Goal: Information Seeking & Learning: Learn about a topic

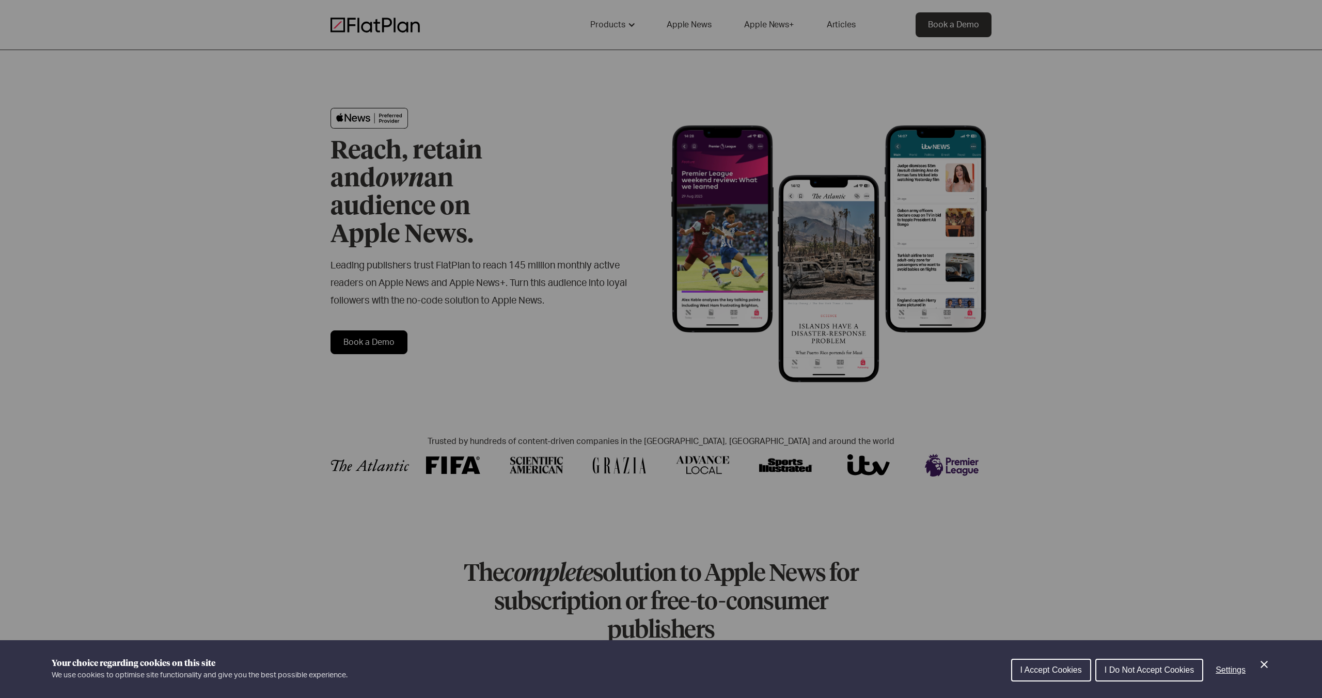
click at [685, 354] on div "Cookie preferences" at bounding box center [661, 349] width 1322 height 698
click at [1057, 673] on span "I Accept Cookies" at bounding box center [1050, 670] width 61 height 9
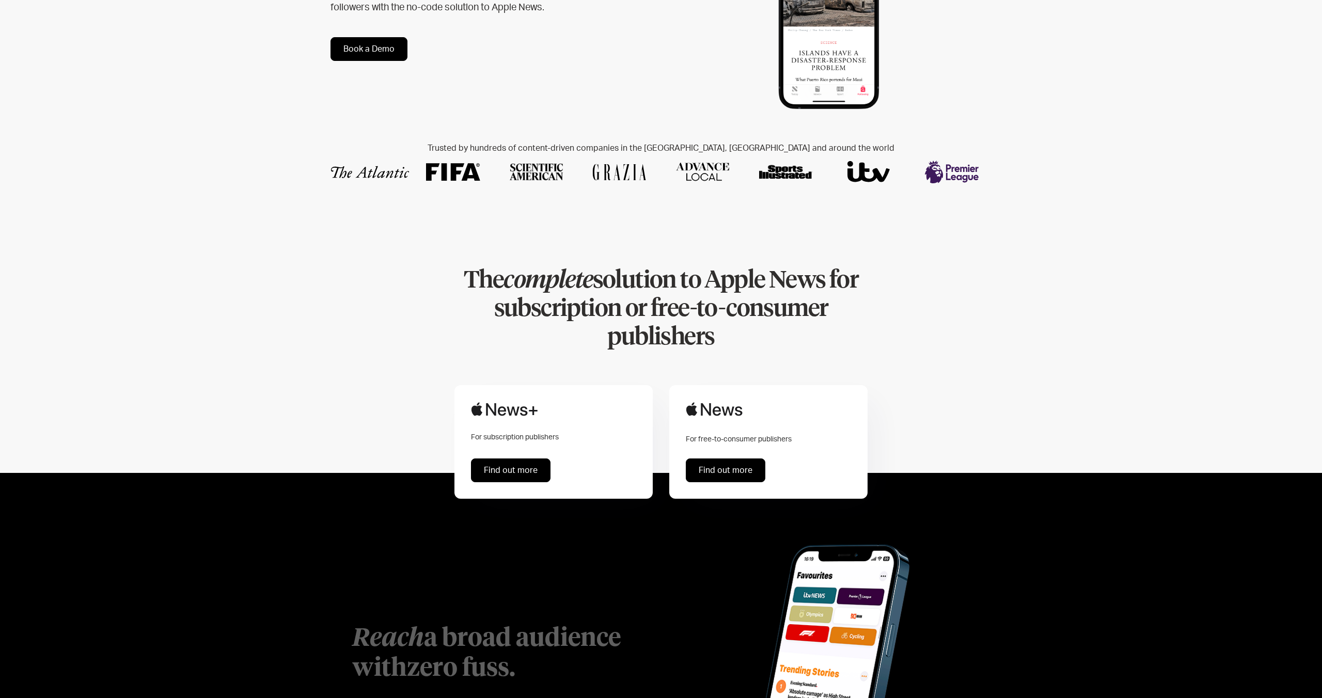
scroll to position [356, 0]
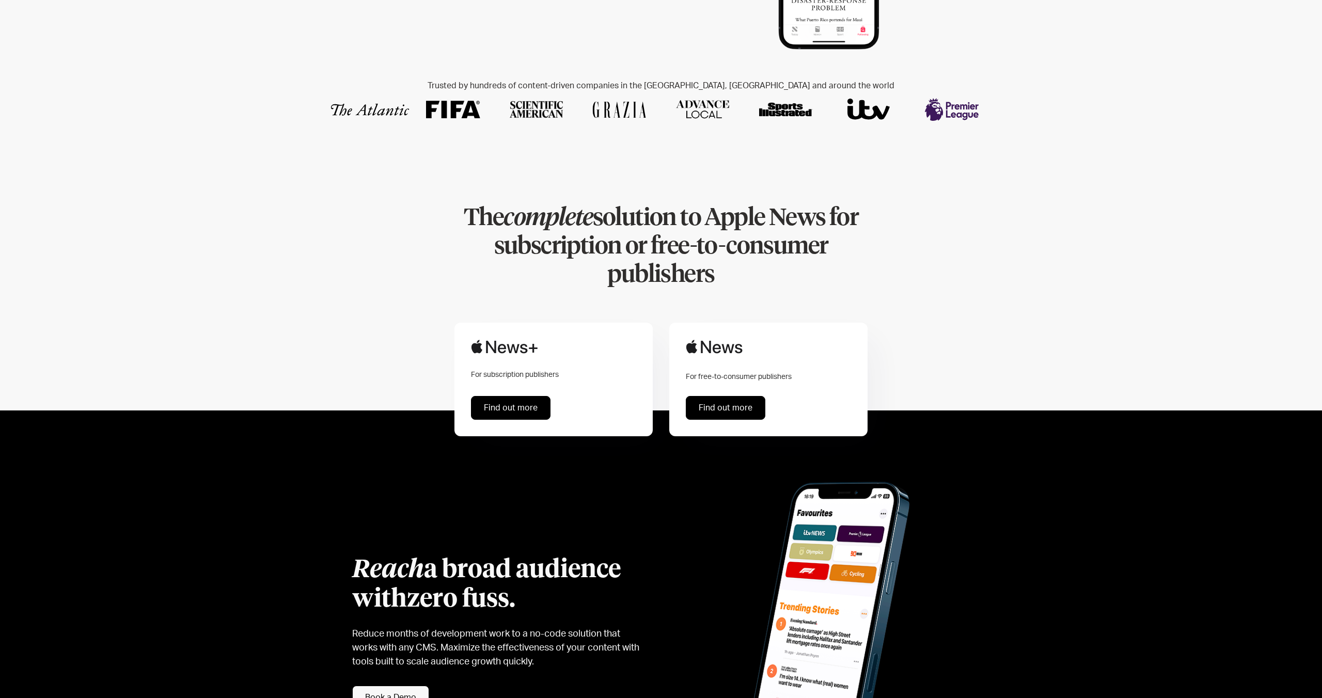
click at [734, 396] on link "Find out more" at bounding box center [726, 408] width 80 height 24
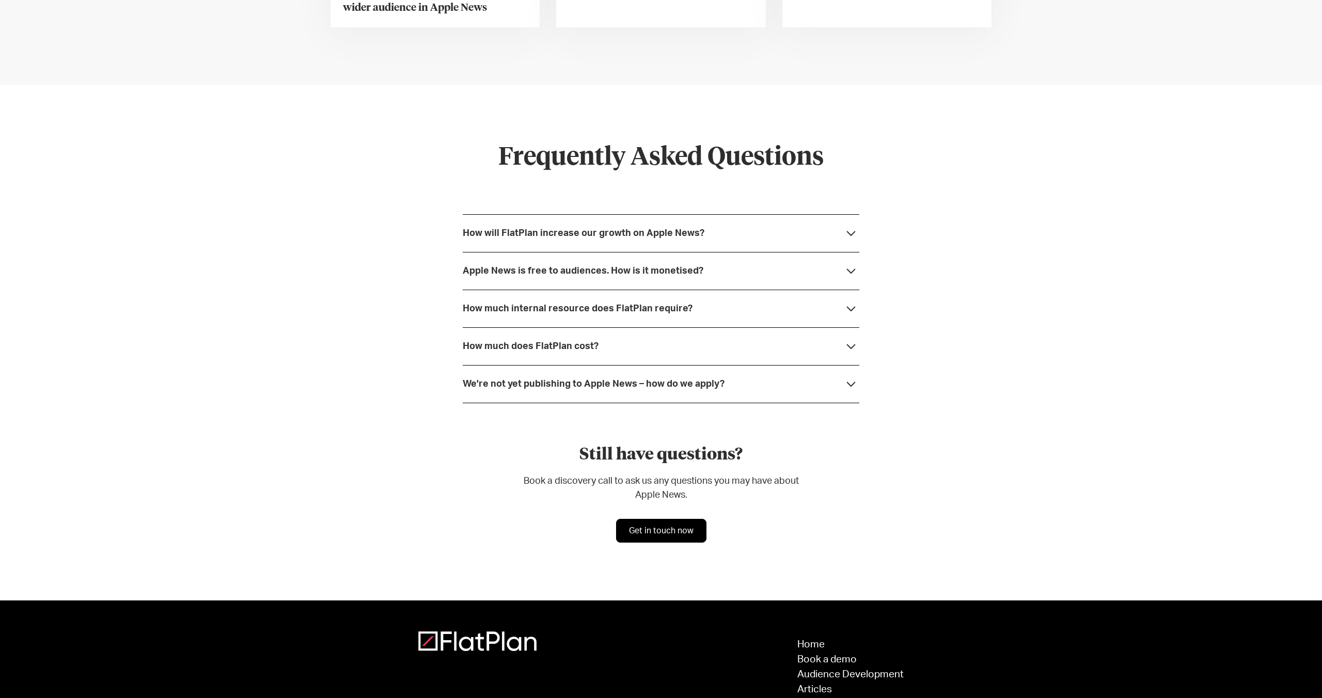
scroll to position [2660, 0]
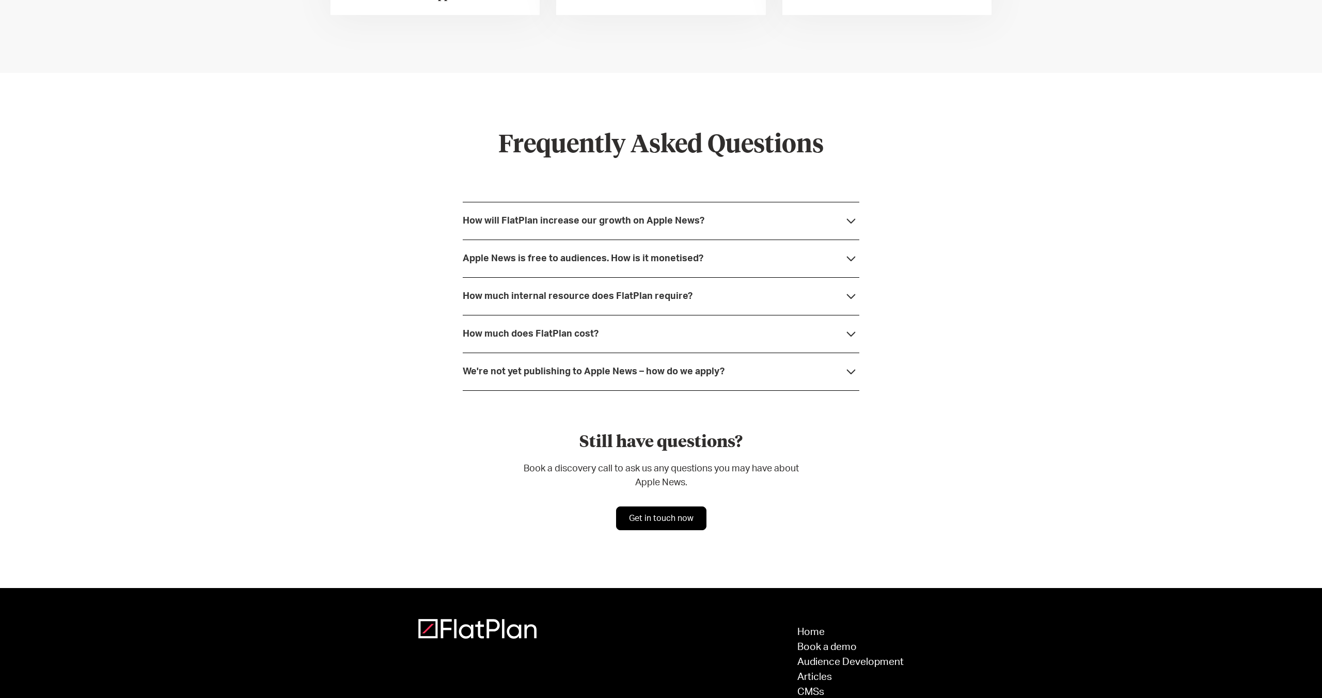
click at [727, 253] on div "Apple News is free to audiences. How is it monetised?" at bounding box center [661, 259] width 397 height 38
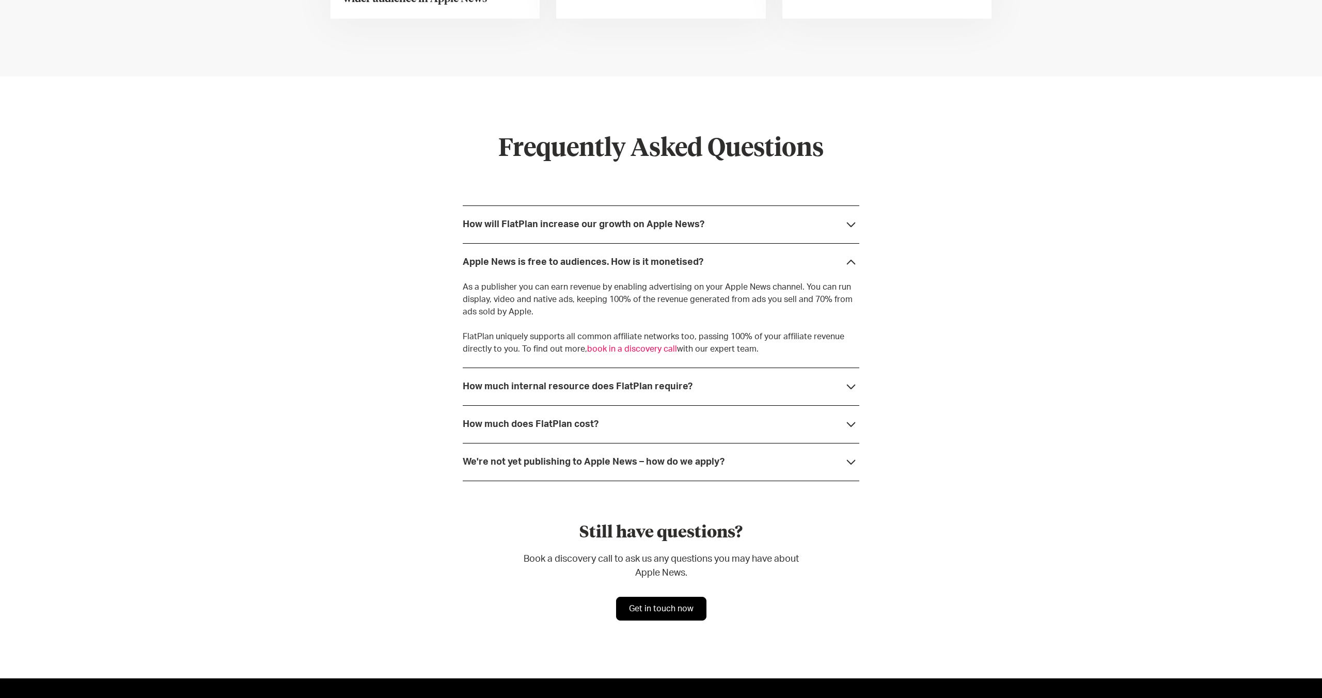
click at [753, 419] on div "How much does FlatPlan cost?" at bounding box center [661, 424] width 397 height 38
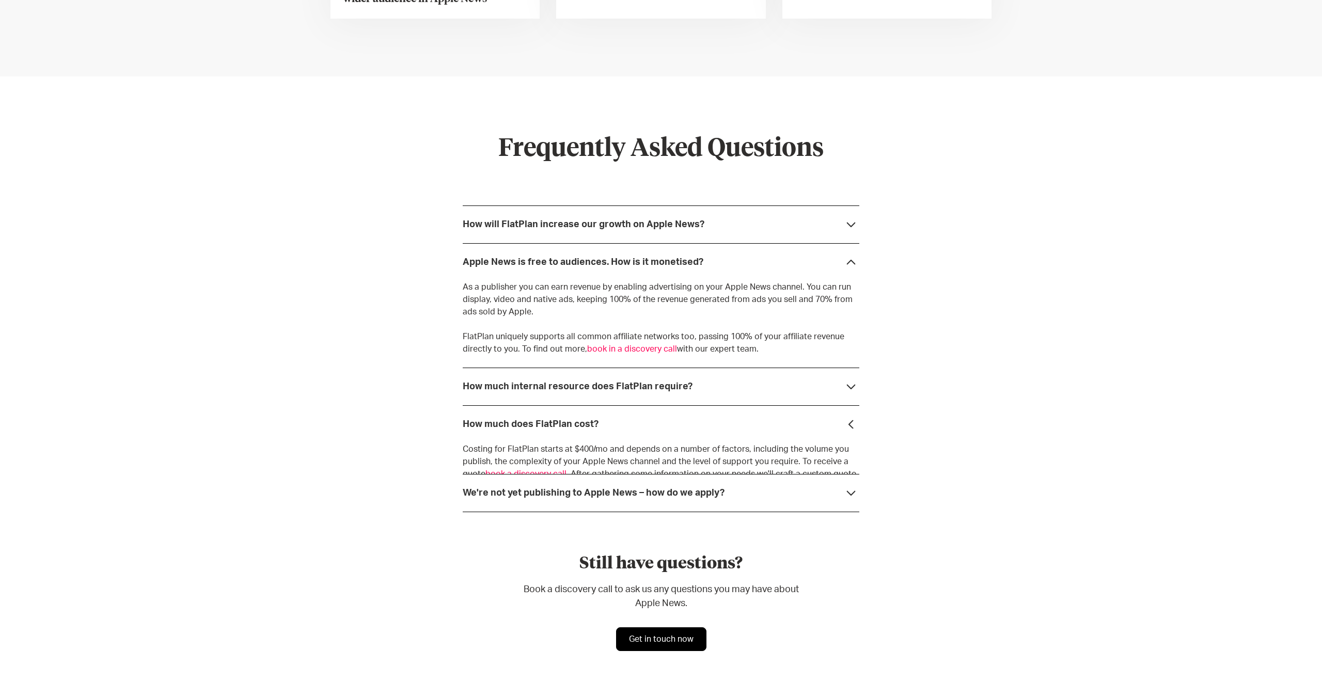
scroll to position [2656, 0]
